Goal: Information Seeking & Learning: Learn about a topic

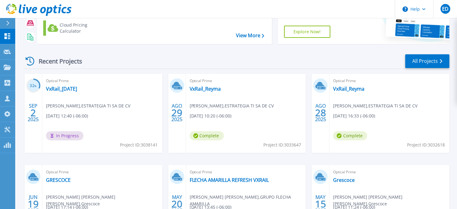
scroll to position [63, 0]
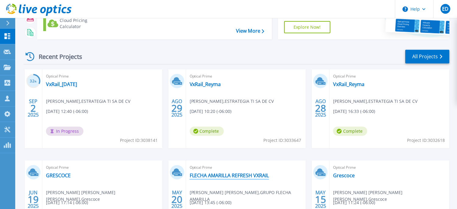
click at [245, 174] on link "FLECHA AMARILLA REFRESH VXRAIL" at bounding box center [230, 175] width 80 height 6
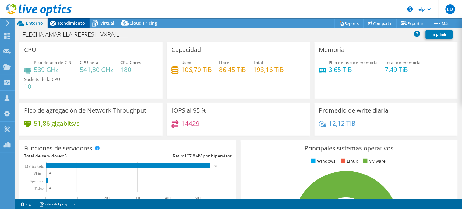
click at [73, 26] on div "Rendimiento" at bounding box center [69, 23] width 42 height 10
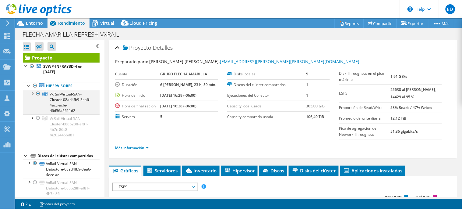
click at [32, 93] on div at bounding box center [32, 93] width 6 height 6
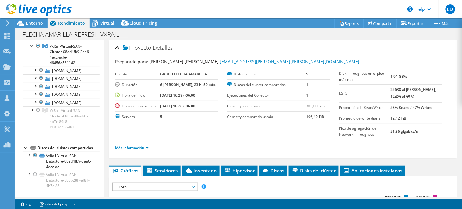
scroll to position [71, 0]
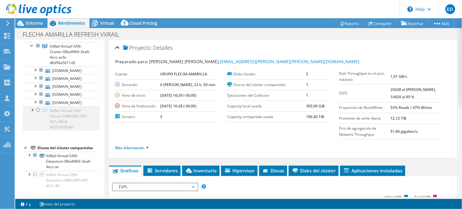
click at [38, 114] on div at bounding box center [38, 109] width 6 height 7
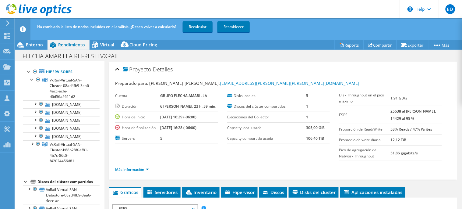
scroll to position [35, 0]
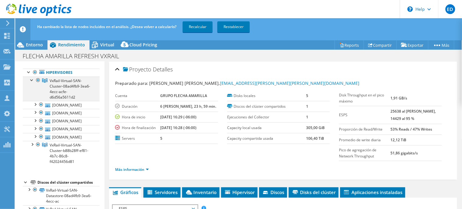
click at [38, 80] on div at bounding box center [38, 79] width 6 height 7
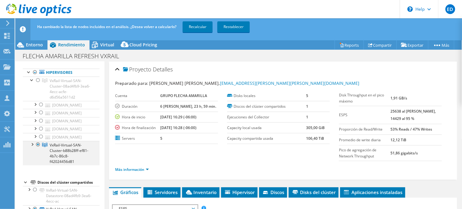
click at [32, 147] on div at bounding box center [32, 144] width 6 height 6
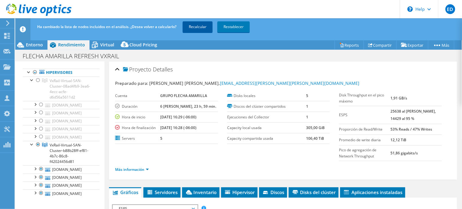
click at [196, 28] on link "Recalcular" at bounding box center [198, 26] width 30 height 11
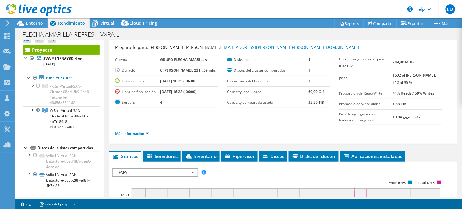
scroll to position [13, 0]
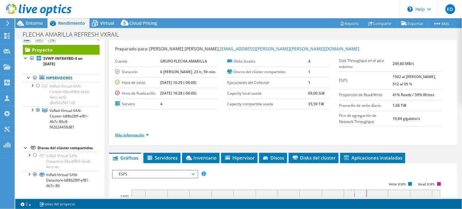
click at [147, 133] on link "Más información" at bounding box center [132, 134] width 34 height 5
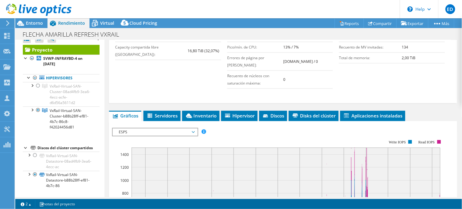
scroll to position [175, 0]
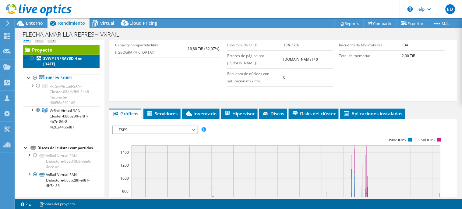
click at [59, 61] on b "SVWP-INFRAYBD-4 on [DATE]" at bounding box center [62, 61] width 39 height 11
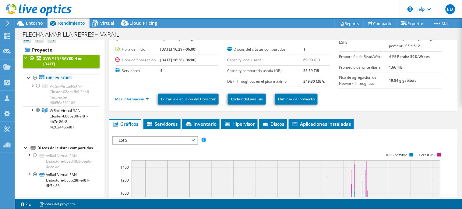
scroll to position [0, 0]
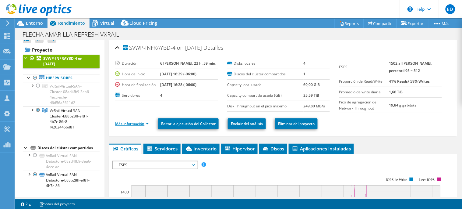
click at [143, 123] on link "Más información" at bounding box center [132, 123] width 34 height 5
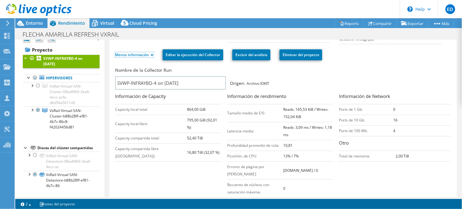
scroll to position [67, 0]
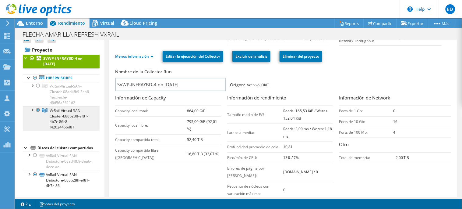
click at [72, 120] on span "VxRail-Virtual-SAN-Cluster-b88b28ff-ef81-4b7c-86c8-f42024456d81" at bounding box center [69, 119] width 39 height 22
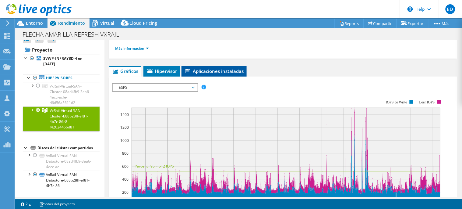
click at [197, 69] on span "Aplicaciones instaladas" at bounding box center [214, 71] width 59 height 6
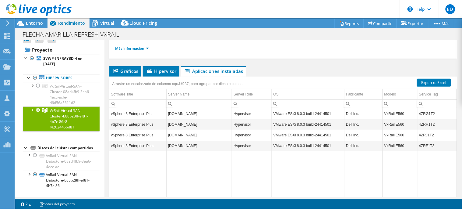
click at [142, 50] on link "Más información" at bounding box center [132, 48] width 34 height 5
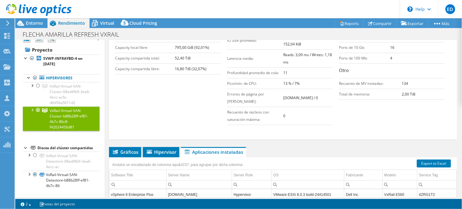
scroll to position [157, 0]
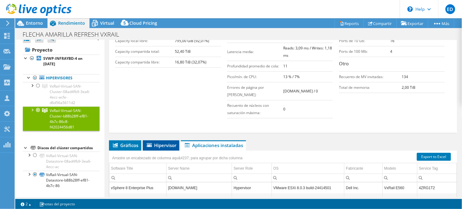
click at [157, 144] on span "Hipervisor" at bounding box center [161, 145] width 30 height 6
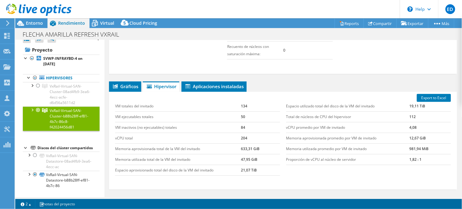
scroll to position [216, 0]
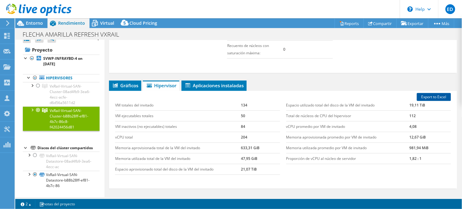
click at [436, 96] on link "Export to Excel" at bounding box center [434, 97] width 34 height 8
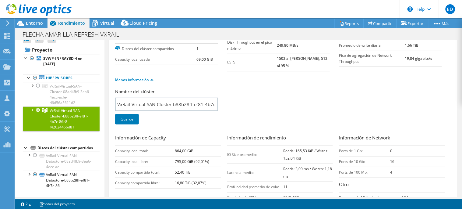
scroll to position [0, 0]
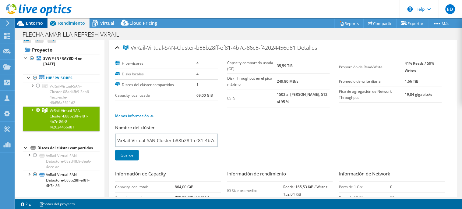
click at [32, 24] on span "Entorno" at bounding box center [34, 23] width 17 height 6
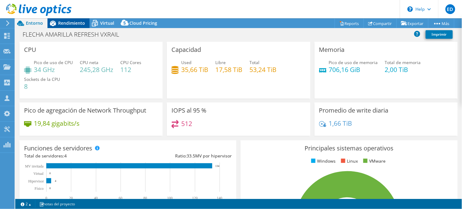
click at [67, 23] on span "Rendimiento" at bounding box center [71, 23] width 27 height 6
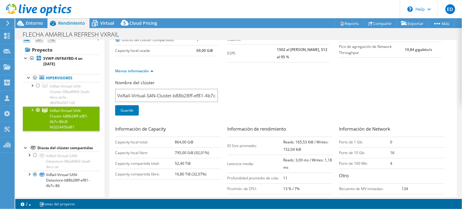
scroll to position [43, 0]
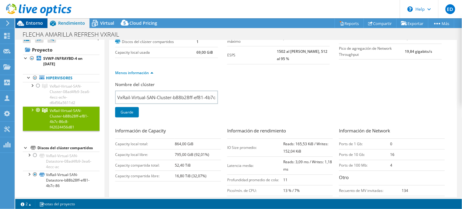
click at [36, 25] on span "Entorno" at bounding box center [34, 23] width 17 height 6
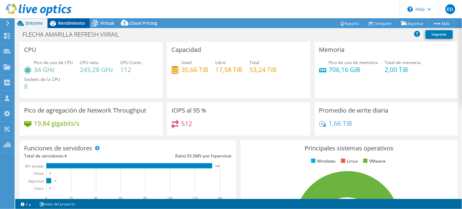
click at [68, 25] on span "Rendimiento" at bounding box center [71, 23] width 27 height 6
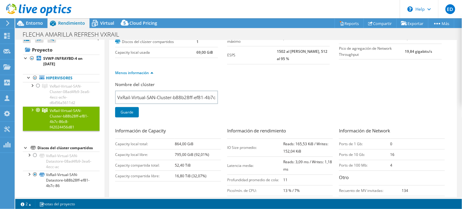
click at [31, 111] on div at bounding box center [32, 109] width 6 height 6
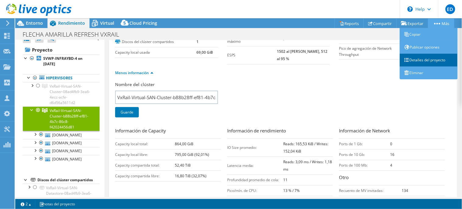
click at [428, 62] on link "Detalles del proyecto" at bounding box center [429, 60] width 58 height 13
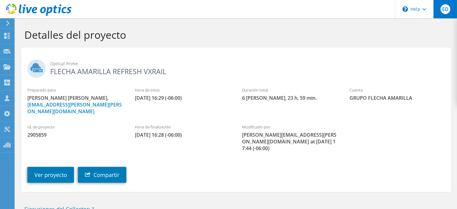
click at [451, 4] on div "ED" at bounding box center [446, 9] width 24 height 18
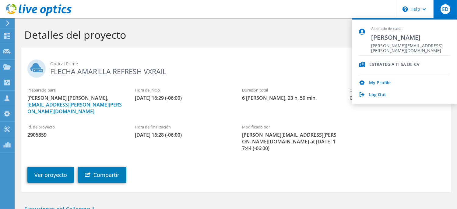
click at [451, 4] on div "ED" at bounding box center [446, 9] width 24 height 18
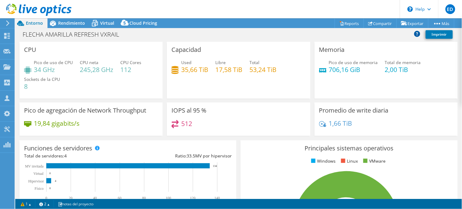
click at [417, 34] on icon at bounding box center [417, 34] width 6 height 6
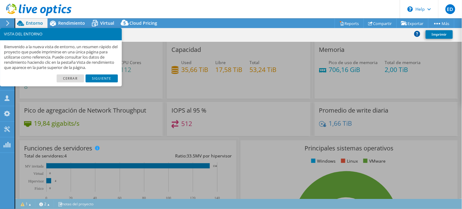
click at [417, 34] on icon at bounding box center [417, 34] width 6 height 6
click at [72, 80] on link "Cerrar" at bounding box center [70, 78] width 27 height 8
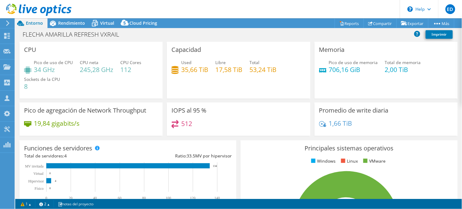
click at [324, 32] on div "FLECHA AMARILLA REFRESH VXRAIL Imprimir" at bounding box center [238, 34] width 447 height 11
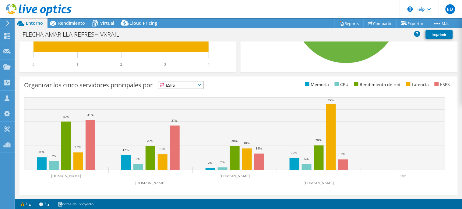
scroll to position [130, 0]
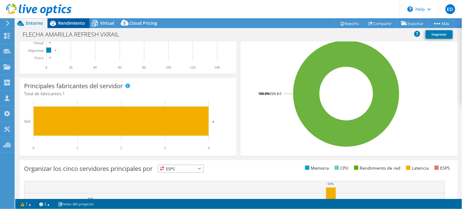
click at [60, 23] on span "Rendimiento" at bounding box center [71, 23] width 27 height 6
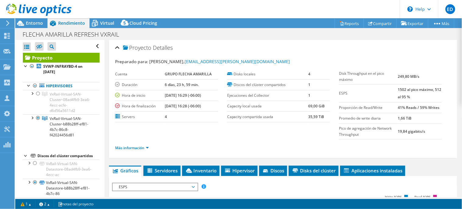
scroll to position [0, 0]
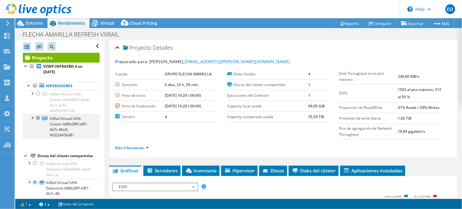
click at [33, 118] on div at bounding box center [32, 117] width 6 height 6
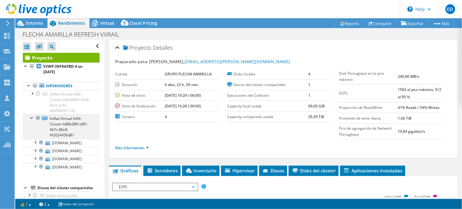
click at [33, 118] on div at bounding box center [32, 117] width 6 height 6
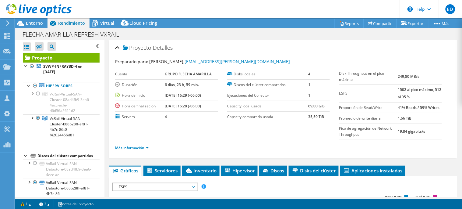
click at [354, 48] on div "Proyecto Detalles" at bounding box center [283, 47] width 336 height 13
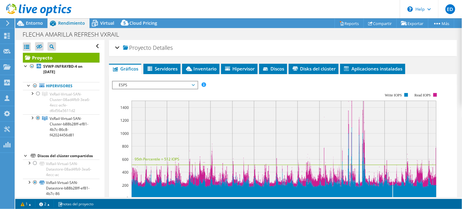
click at [179, 84] on span "ESPS" at bounding box center [155, 84] width 78 height 7
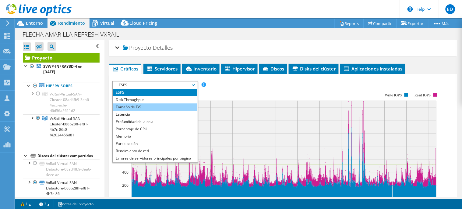
click at [135, 105] on li "Tamaño de E/S" at bounding box center [155, 106] width 84 height 7
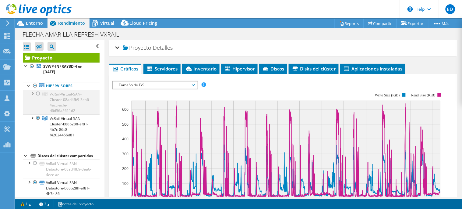
click at [38, 94] on div at bounding box center [38, 93] width 6 height 7
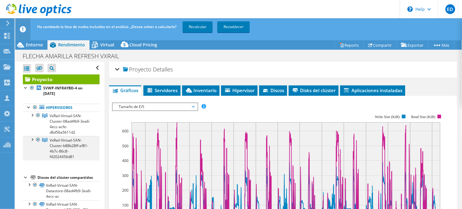
click at [38, 139] on div at bounding box center [38, 139] width 6 height 7
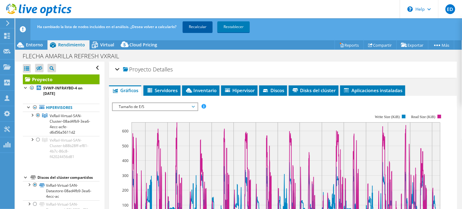
click at [192, 24] on link "Recalcular" at bounding box center [198, 26] width 30 height 11
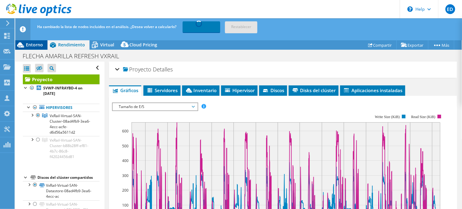
click at [34, 45] on span "Entorno" at bounding box center [34, 45] width 17 height 6
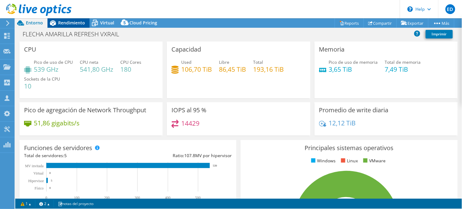
click at [73, 26] on div "Rendimiento" at bounding box center [69, 23] width 42 height 10
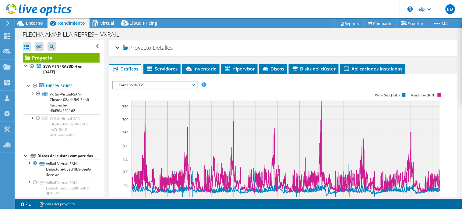
click at [115, 49] on div "Proyecto Detalles" at bounding box center [283, 47] width 336 height 13
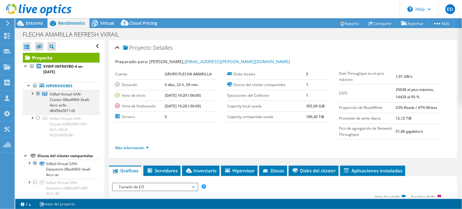
click at [33, 95] on div at bounding box center [32, 93] width 6 height 6
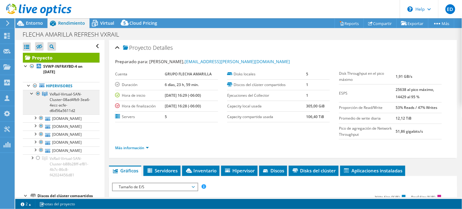
click at [37, 161] on div at bounding box center [38, 157] width 6 height 7
click at [38, 94] on div at bounding box center [38, 93] width 6 height 7
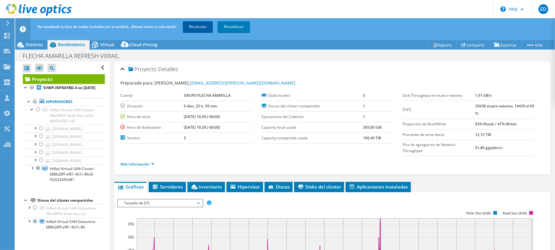
click at [204, 26] on link "Recalcular" at bounding box center [198, 26] width 30 height 11
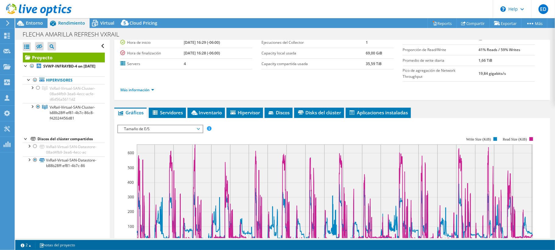
scroll to position [71, 0]
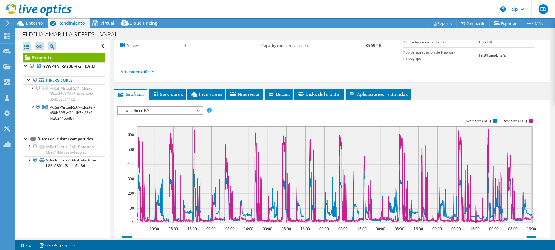
click at [186, 113] on span "Tamaño de E/S" at bounding box center [160, 110] width 78 height 7
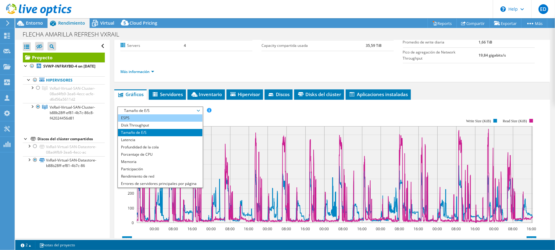
click at [141, 117] on li "ESPS" at bounding box center [160, 118] width 84 height 7
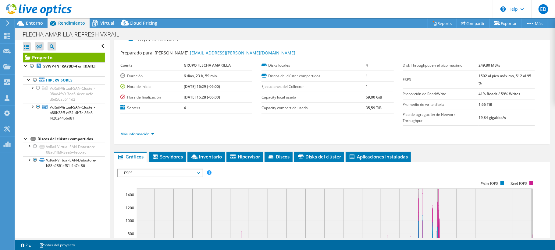
scroll to position [0, 0]
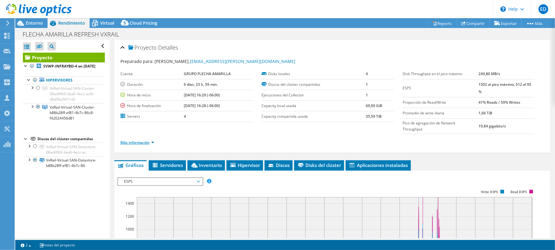
click at [144, 143] on link "Más información" at bounding box center [137, 142] width 34 height 5
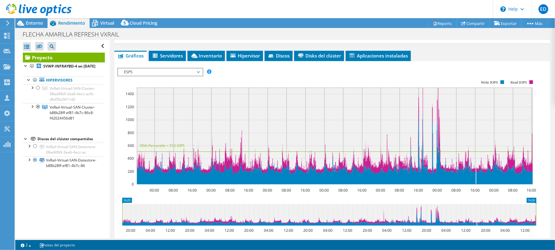
scroll to position [220, 0]
